Goal: Information Seeking & Learning: Learn about a topic

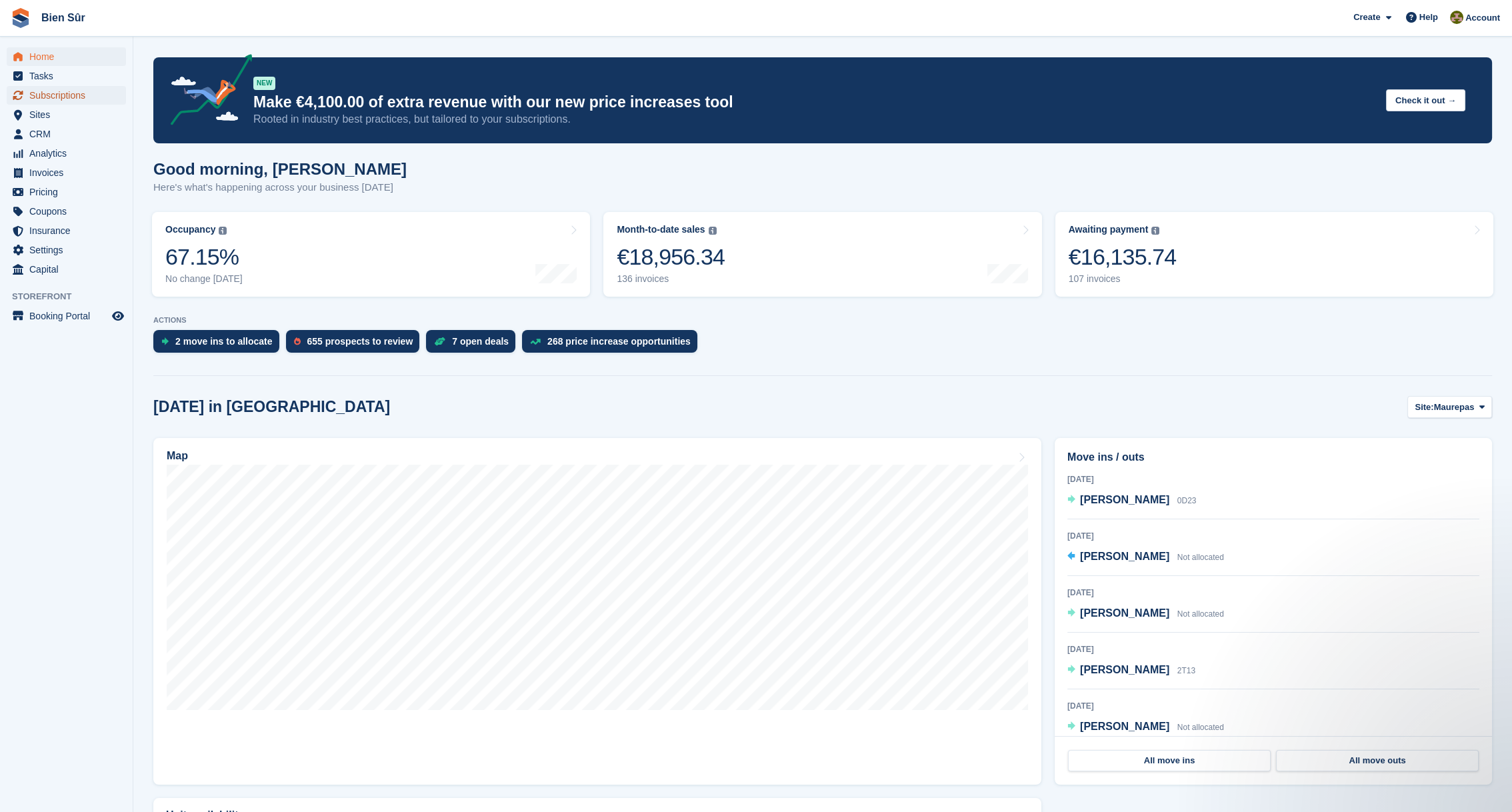
click at [49, 94] on span "Subscriptions" at bounding box center [69, 95] width 80 height 18
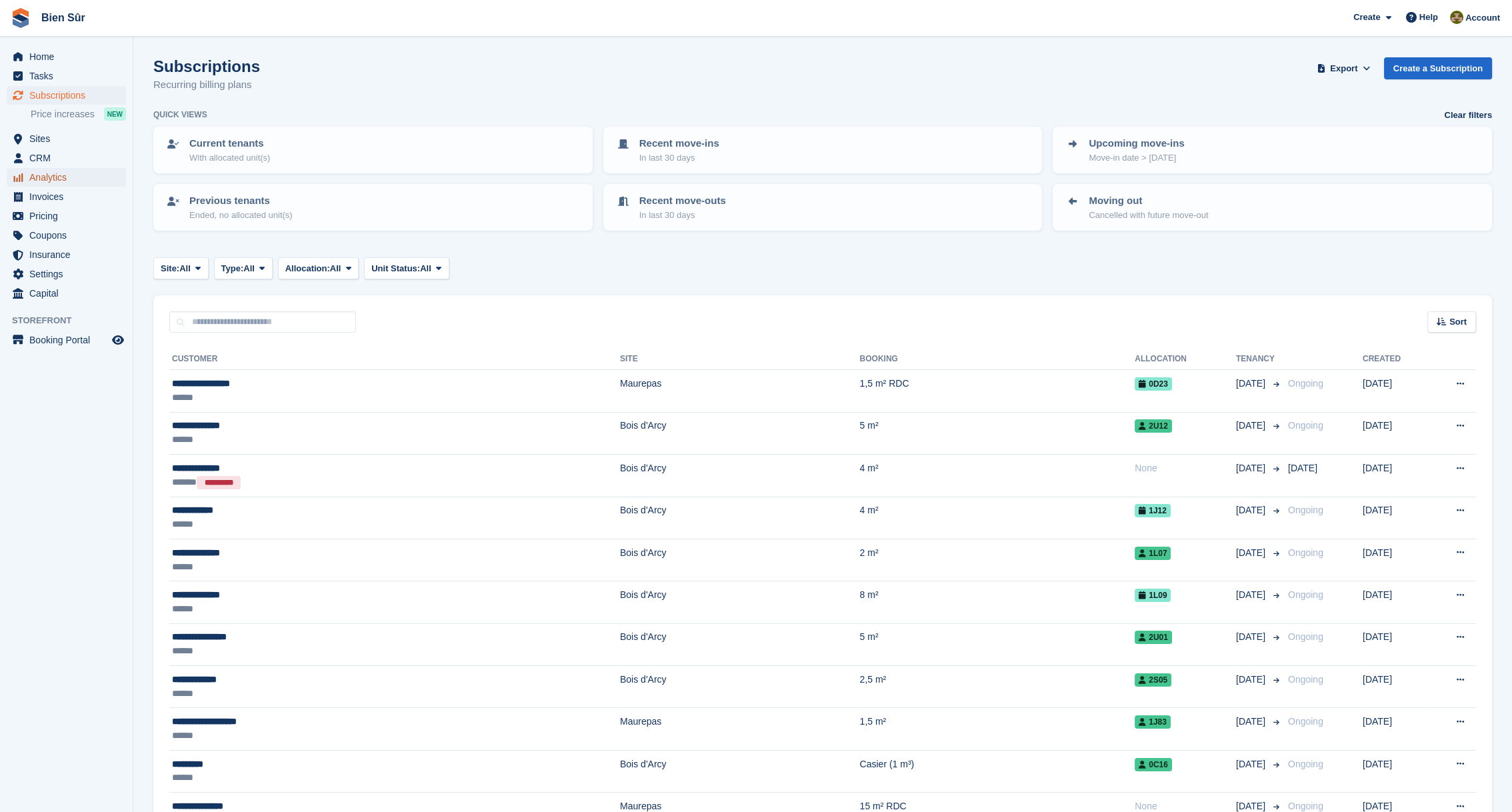
click at [58, 176] on span "Analytics" at bounding box center [69, 177] width 80 height 18
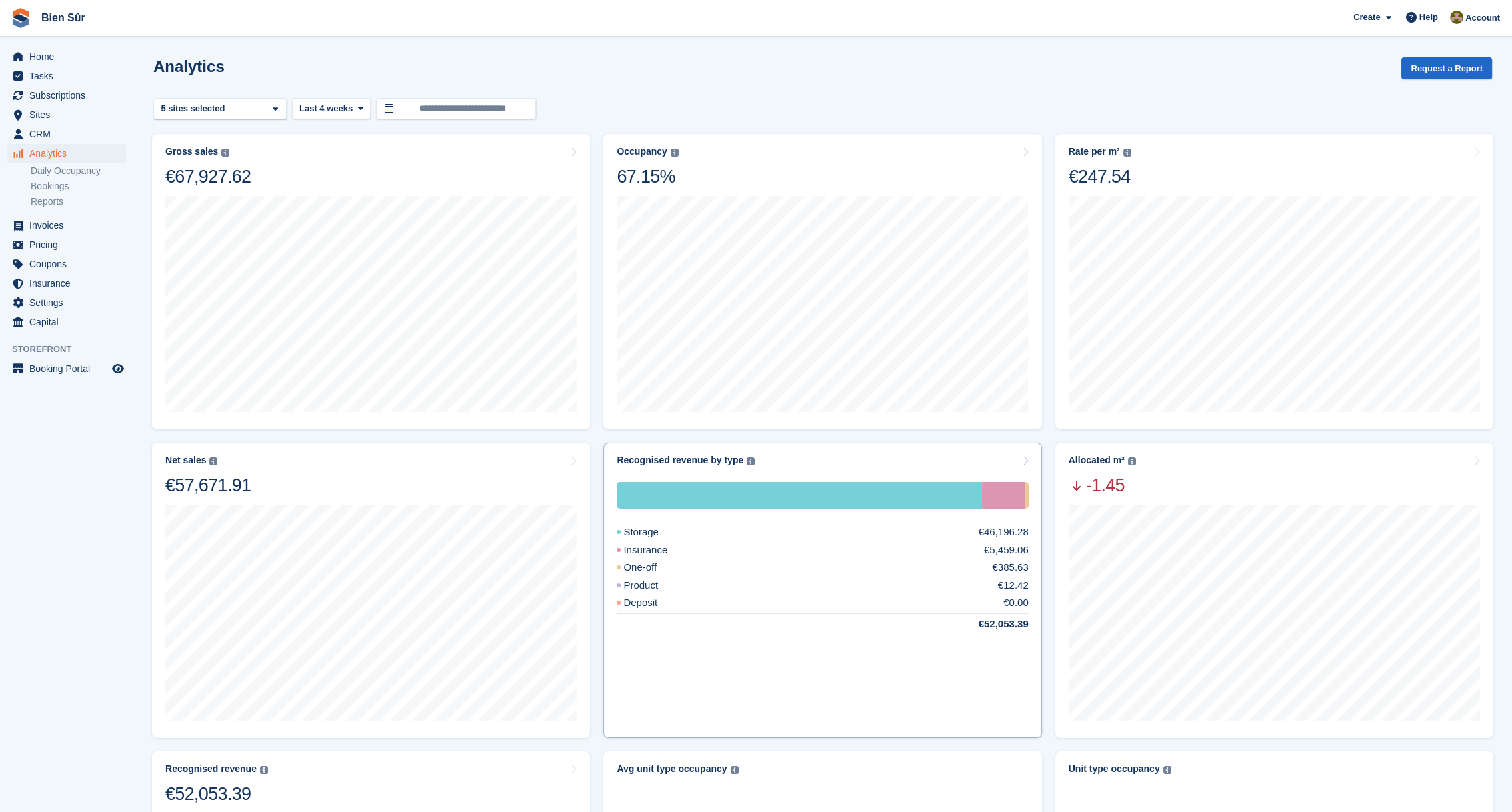
click at [844, 462] on div "Recognised revenue by type The sum of all finalised invoices, after discount an…" at bounding box center [822, 460] width 411 height 12
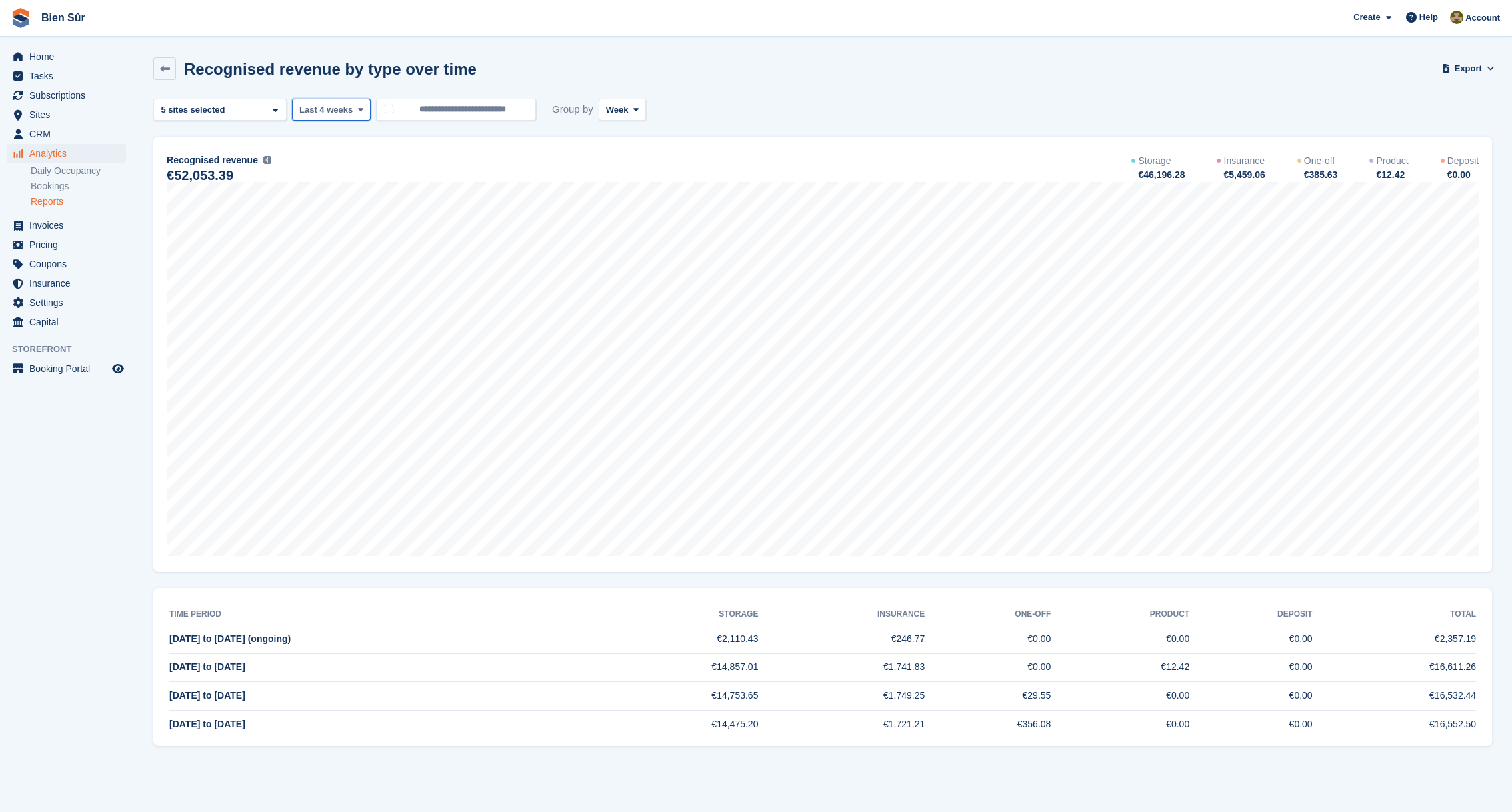
click at [343, 109] on span "Last 4 weeks" at bounding box center [326, 110] width 53 height 14
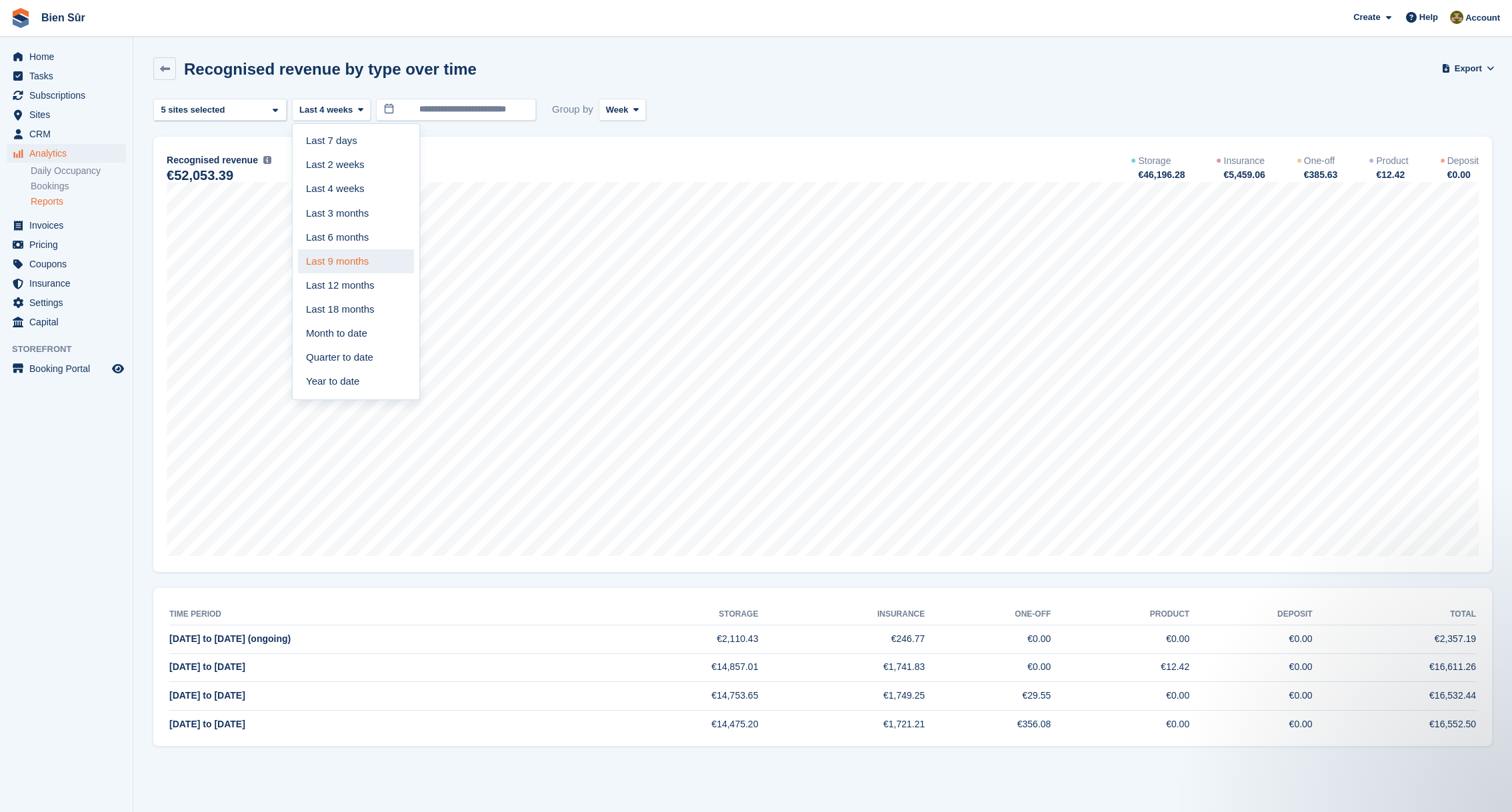
click at [370, 257] on link "Last 9 months" at bounding box center [356, 261] width 116 height 24
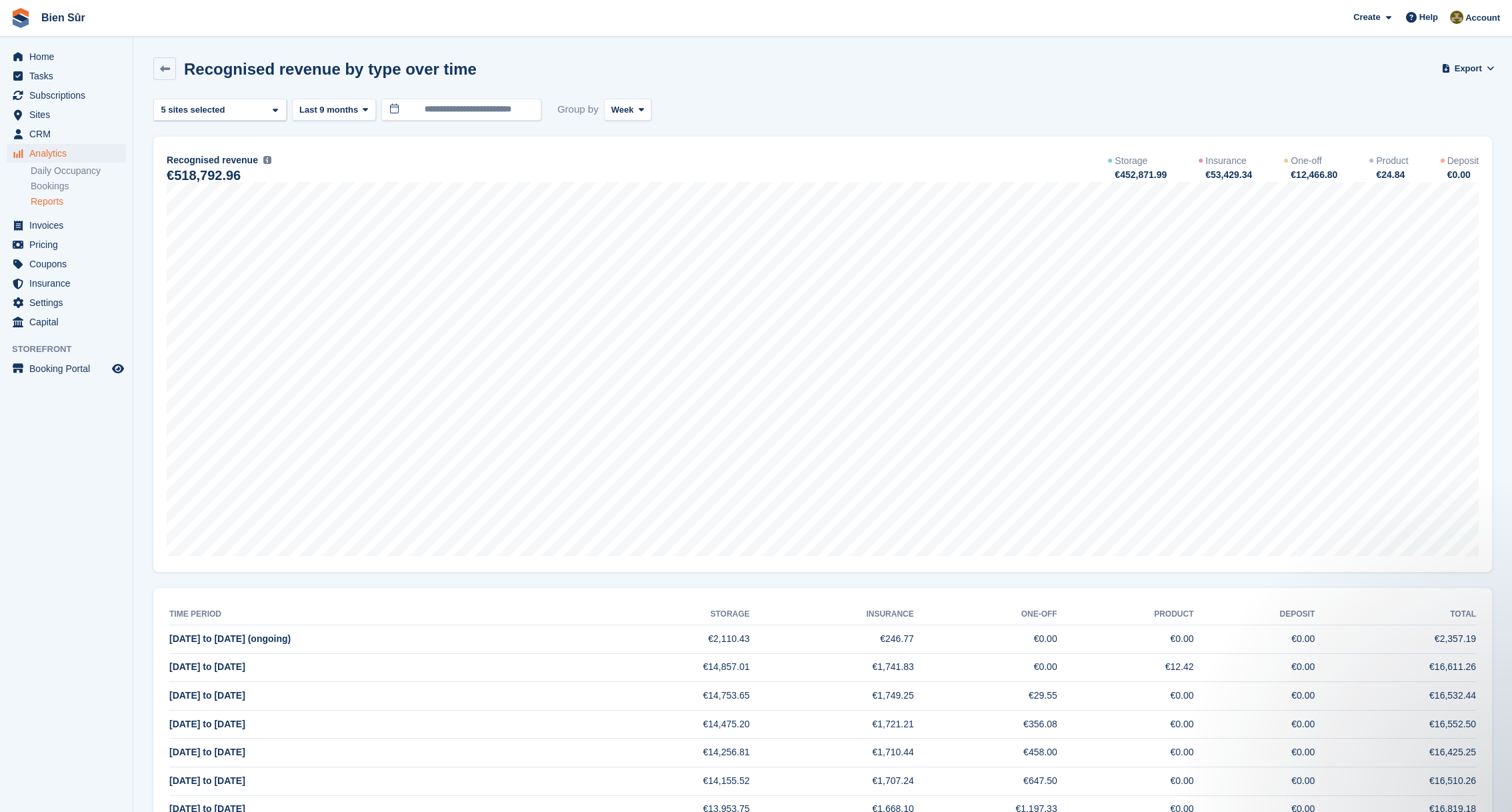
click at [857, 83] on div "Recognised revenue by type over time Export Export recognised revenue by type o…" at bounding box center [822, 77] width 1338 height 39
click at [1209, 110] on div "**********" at bounding box center [822, 109] width 1338 height 22
click at [624, 111] on span "Week" at bounding box center [622, 110] width 23 height 14
click at [632, 187] on link "Month" at bounding box center [668, 189] width 116 height 24
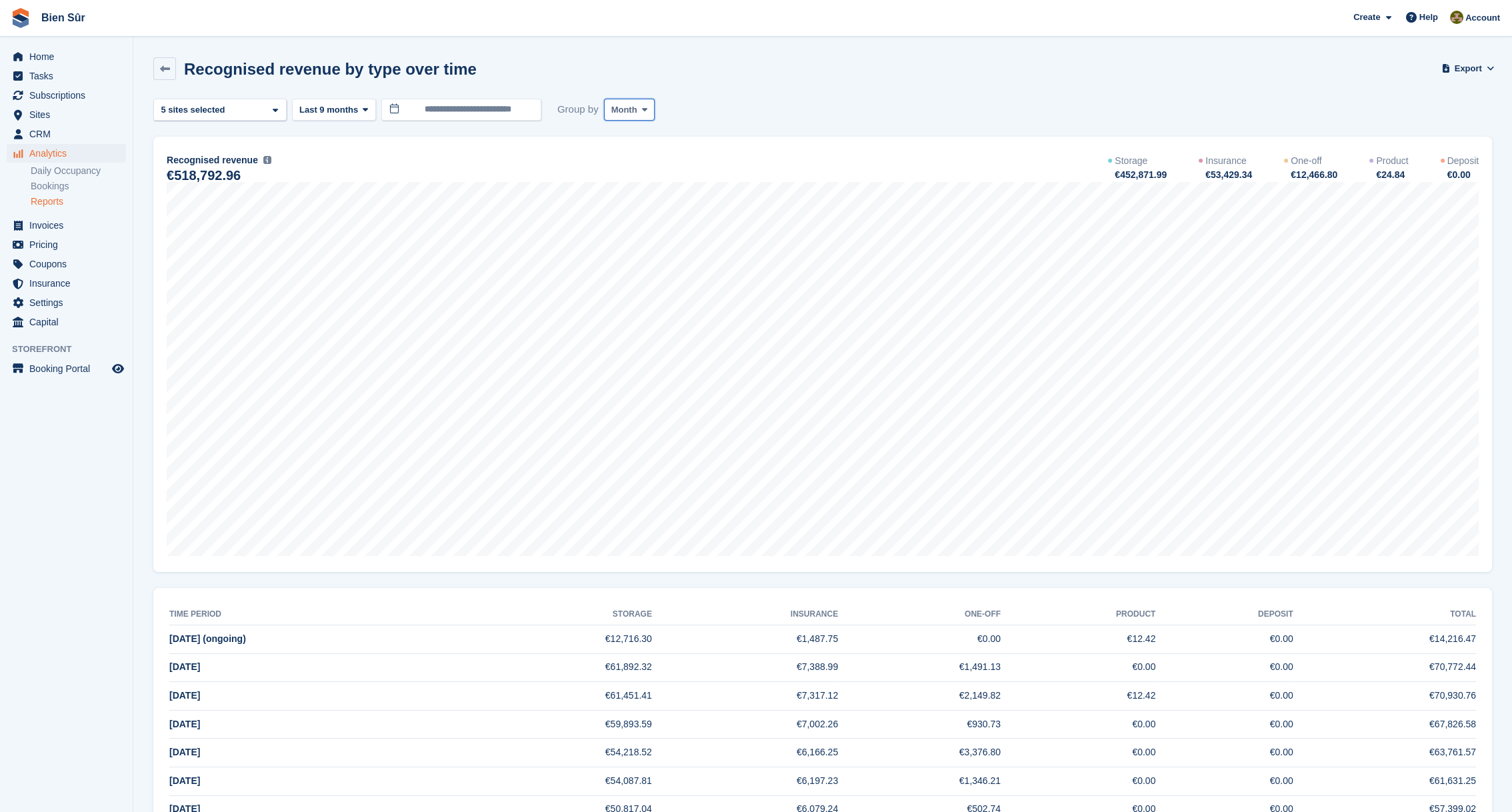
click at [611, 111] on span "Month" at bounding box center [624, 110] width 26 height 14
click at [633, 167] on link "Week" at bounding box center [668, 165] width 116 height 24
